Goal: Information Seeking & Learning: Check status

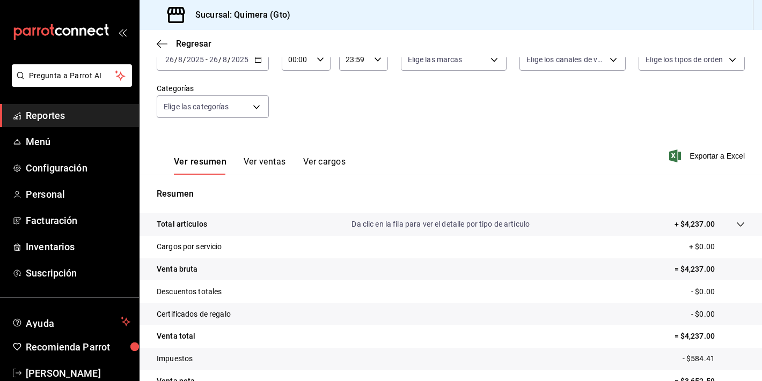
click at [270, 171] on button "Ver ventas" at bounding box center [265, 166] width 42 height 18
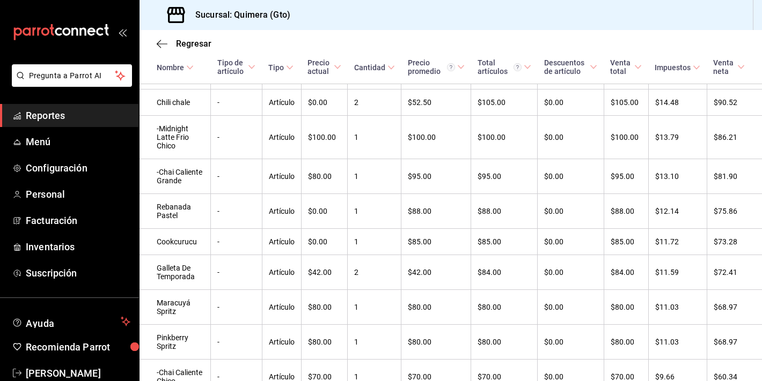
scroll to position [727, 0]
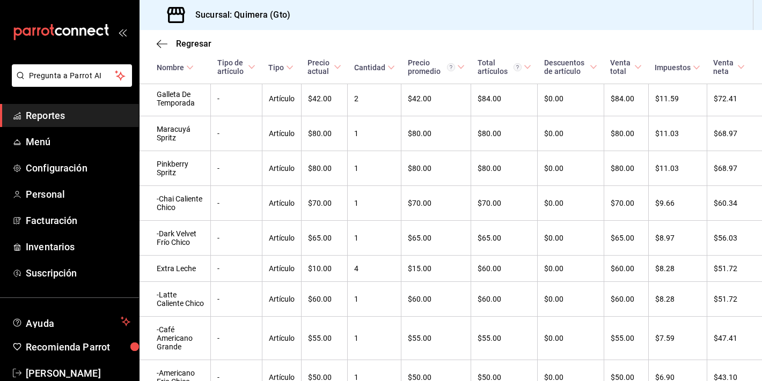
click at [75, 35] on icon "mailbox folders" at bounding box center [61, 32] width 97 height 16
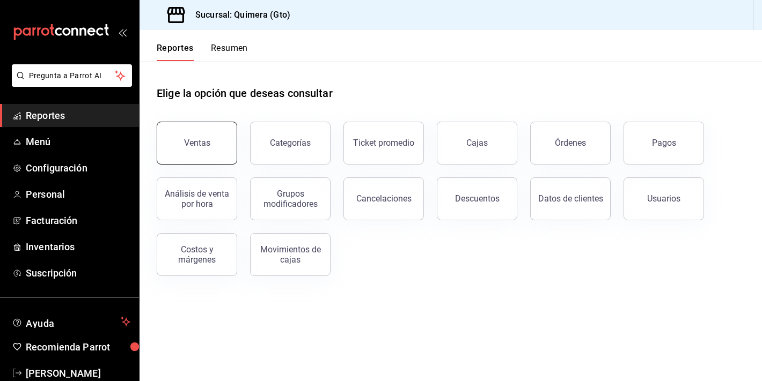
click at [182, 144] on button "Ventas" at bounding box center [197, 143] width 80 height 43
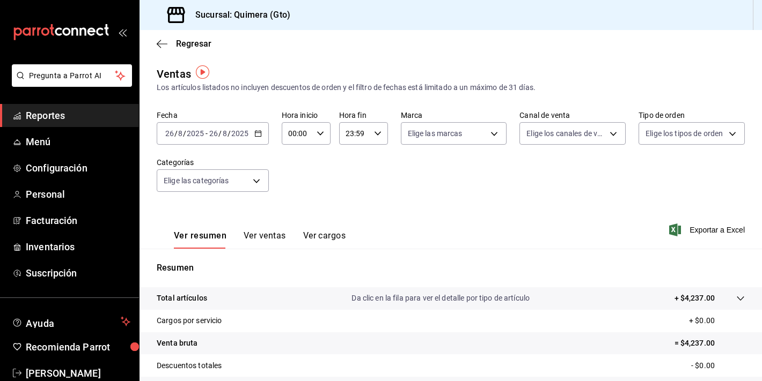
scroll to position [132, 0]
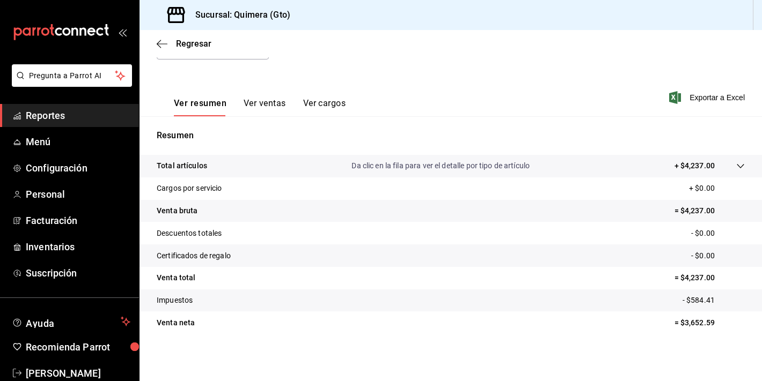
click at [267, 103] on button "Ver ventas" at bounding box center [265, 107] width 42 height 18
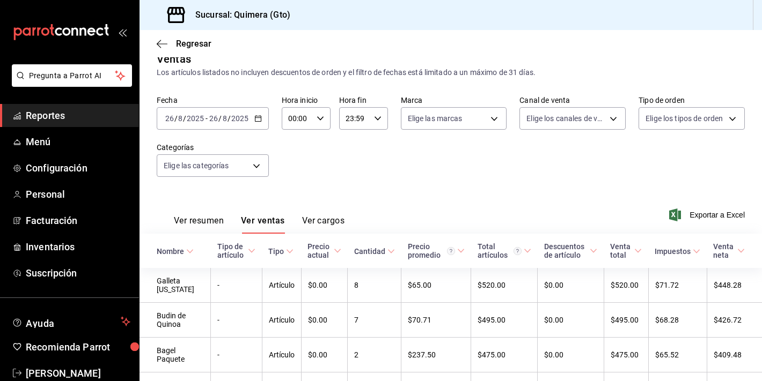
scroll to position [132, 0]
